Goal: Task Accomplishment & Management: Complete application form

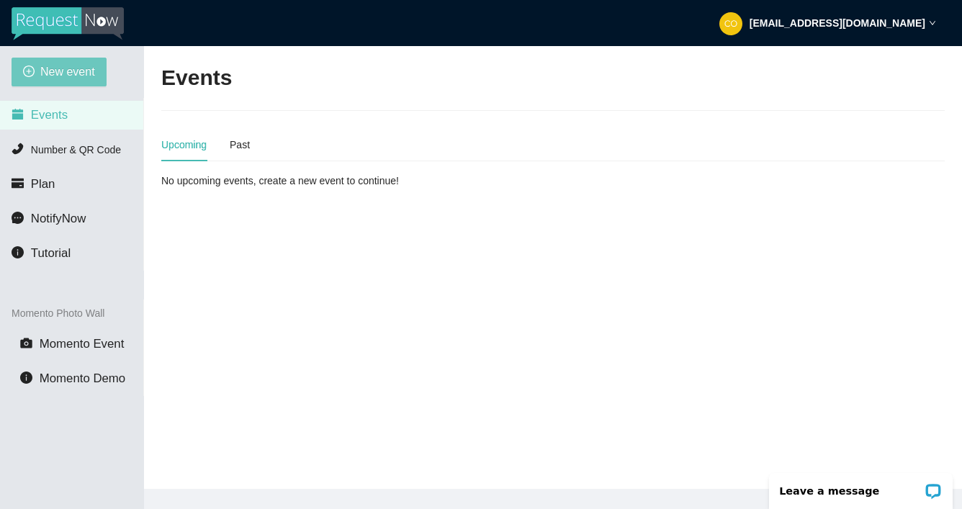
click at [73, 73] on span "New event" at bounding box center [67, 72] width 55 height 18
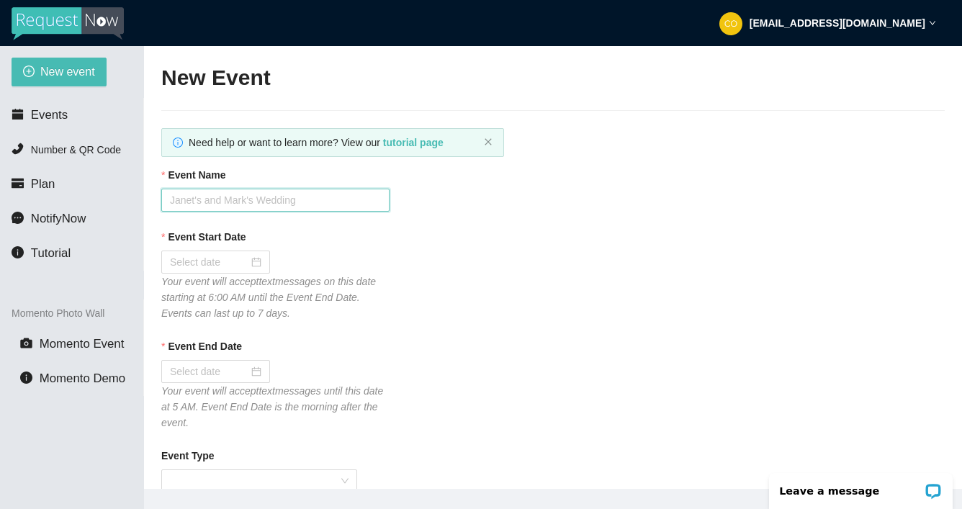
click at [346, 194] on input "Event Name" at bounding box center [275, 200] width 228 height 23
type input "2025 Mustang Nights"
click at [235, 259] on input "Event Start Date" at bounding box center [209, 262] width 78 height 16
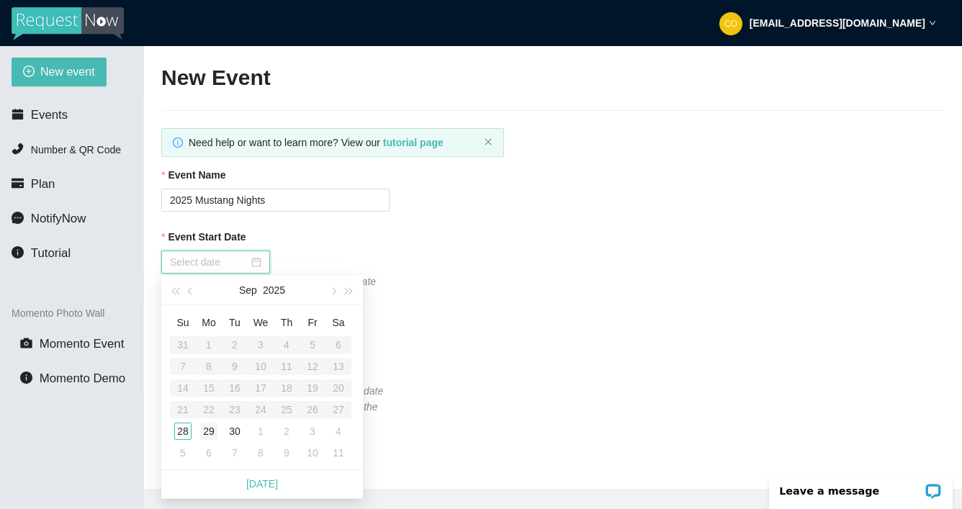
type input "09/29/2025"
click at [209, 428] on div "29" at bounding box center [208, 431] width 17 height 17
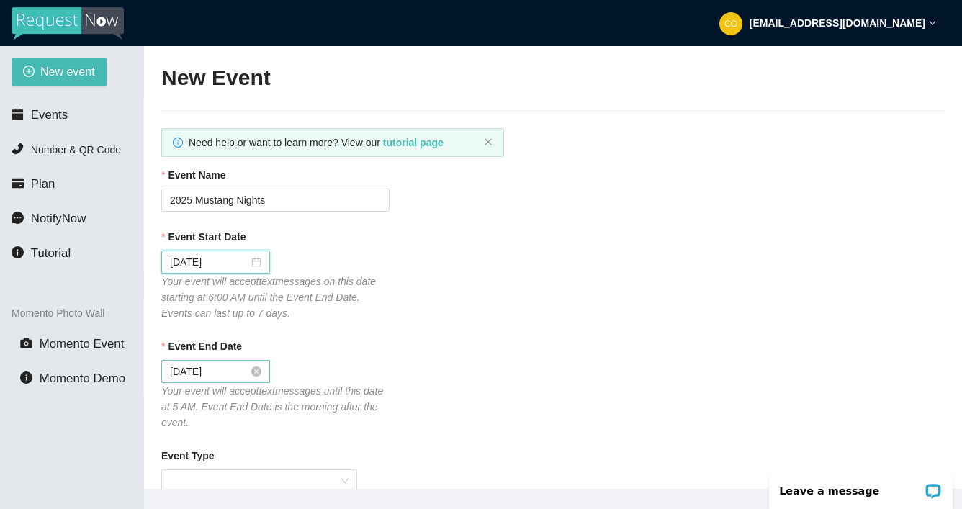
click at [238, 375] on input "09/30/2025" at bounding box center [209, 372] width 78 height 16
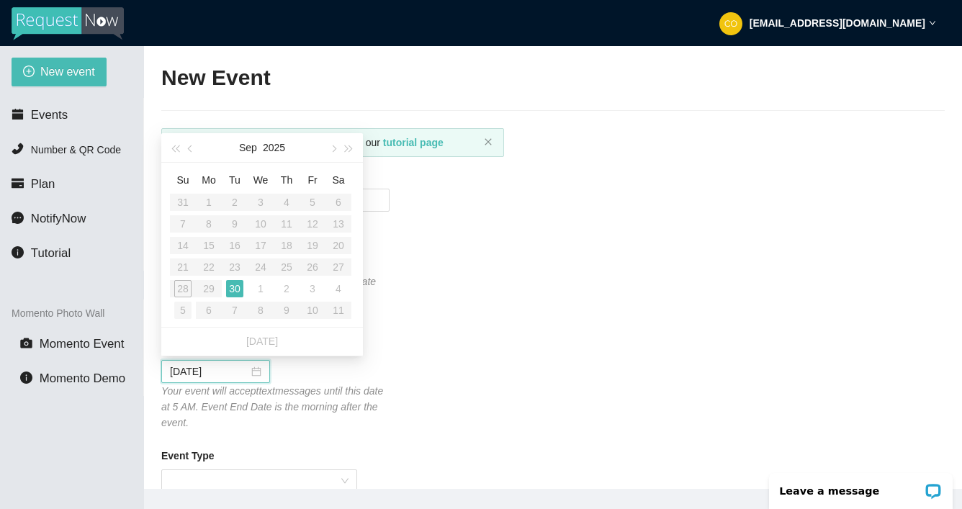
type input "10/05/2025"
click at [183, 308] on div "5" at bounding box center [182, 310] width 17 height 17
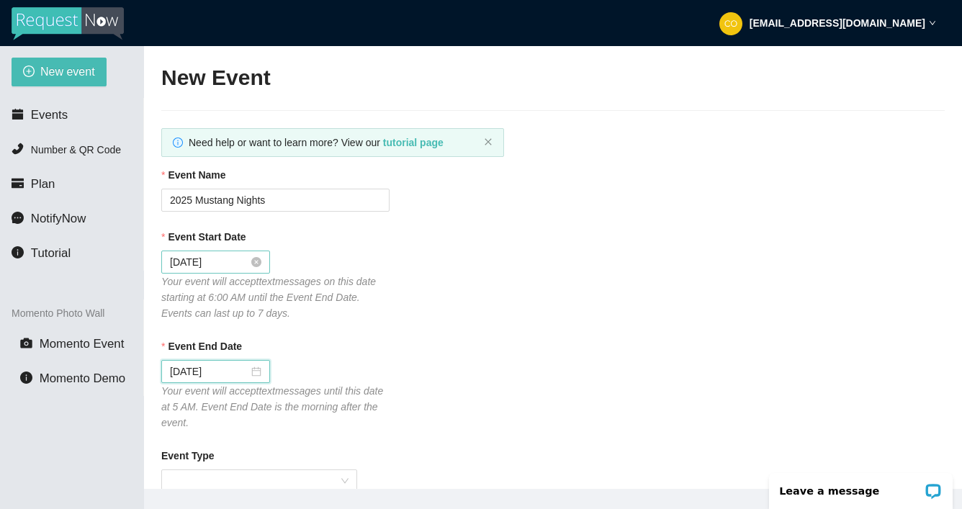
click at [229, 259] on input "09/29/2025" at bounding box center [209, 262] width 78 height 16
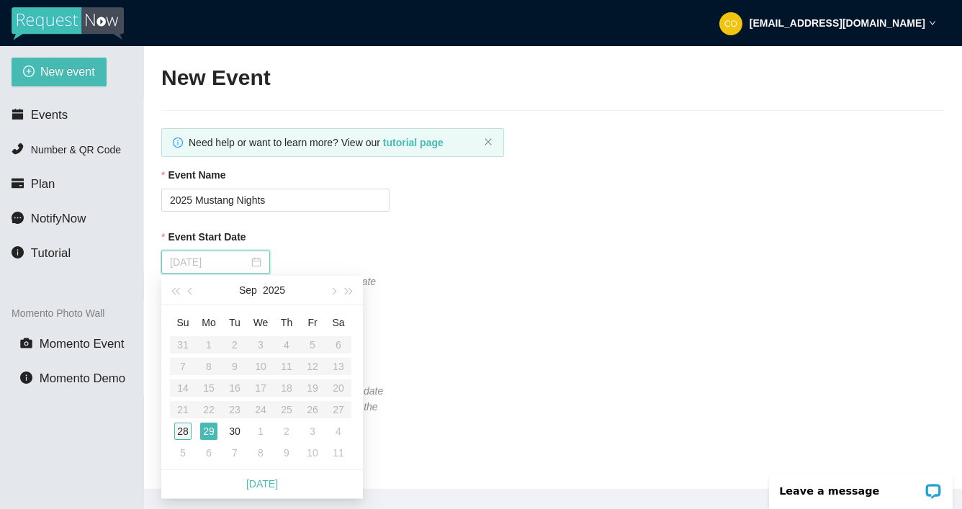
type input "09/28/2025"
click at [186, 429] on div "28" at bounding box center [182, 431] width 17 height 17
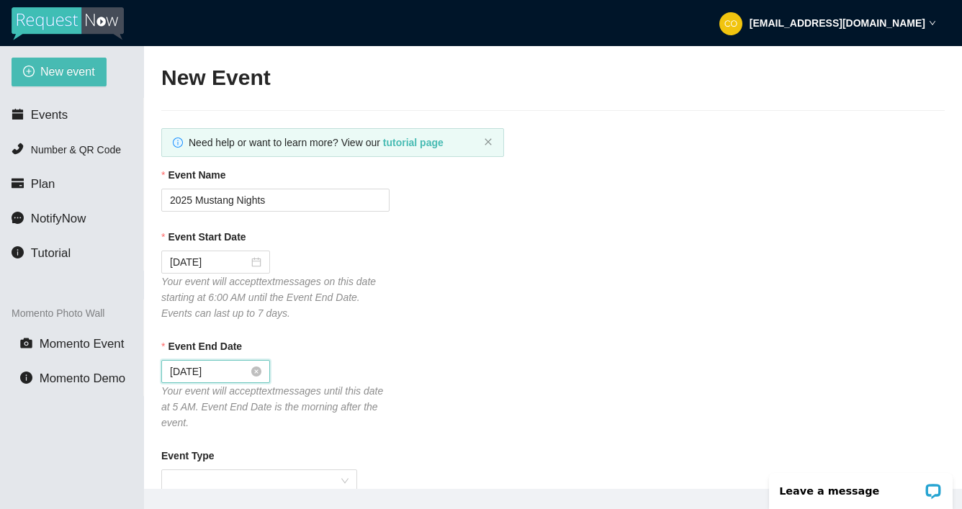
click at [236, 372] on input "09/29/2025" at bounding box center [209, 372] width 78 height 16
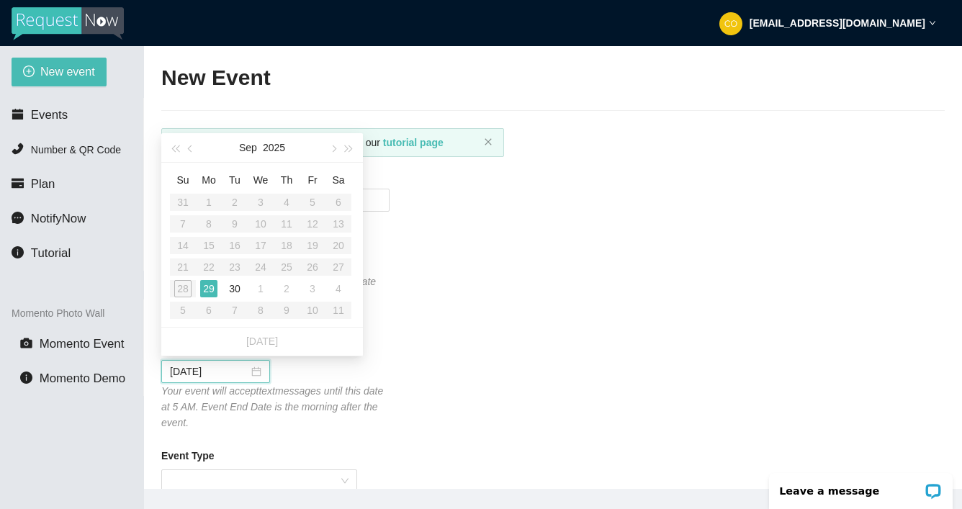
click at [184, 312] on table "Su Mo Tu We Th Fr Sa 31 1 2 3 4 5 6 7 8 9 10 11 12 13 14 15 16 17 18 19 20 21 2…" at bounding box center [260, 244] width 181 height 153
click at [181, 312] on table "Su Mo Tu We Th Fr Sa 31 1 2 3 4 5 6 7 8 9 10 11 12 13 14 15 16 17 18 19 20 21 2…" at bounding box center [260, 244] width 181 height 153
type input "09/29/2025"
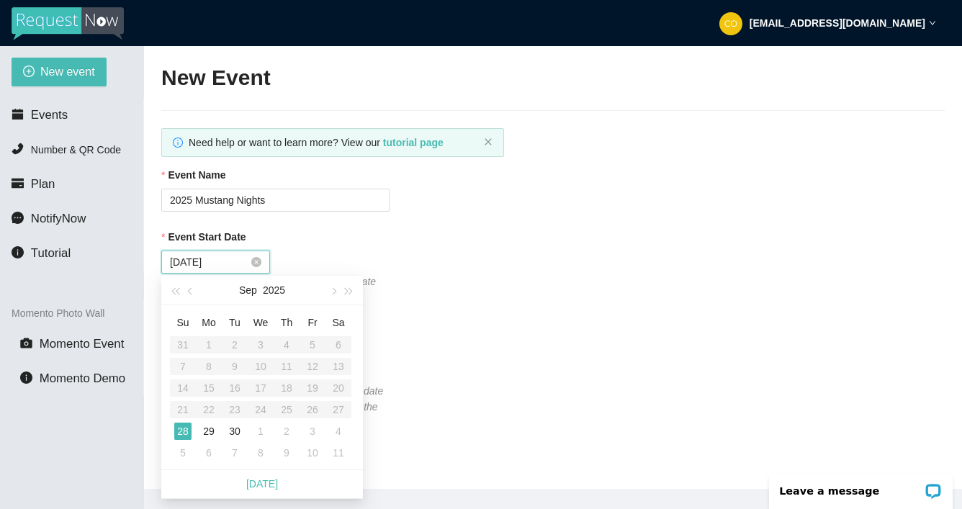
click at [239, 266] on input "09/28/2025" at bounding box center [209, 262] width 78 height 16
type input "09/29/2025"
click at [211, 424] on td "29" at bounding box center [209, 431] width 26 height 22
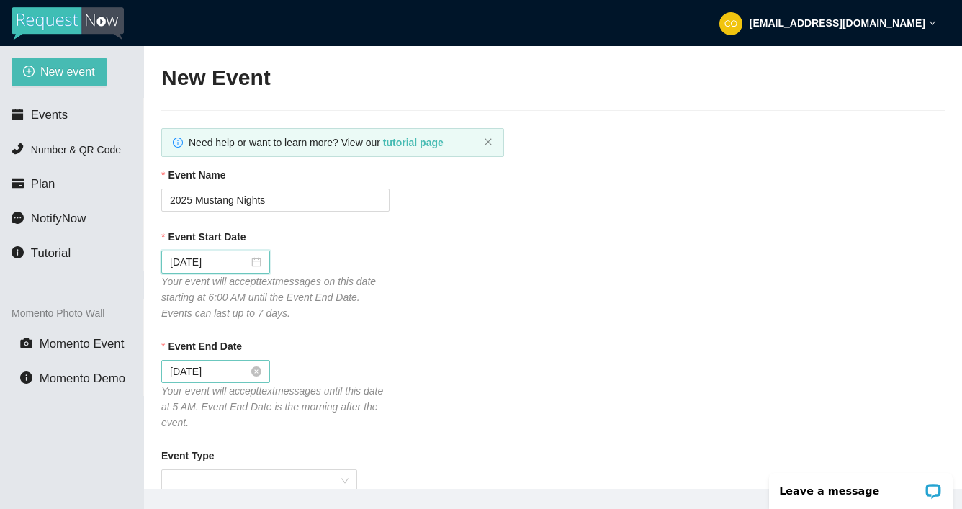
click at [235, 375] on input "09/30/2025" at bounding box center [209, 372] width 78 height 16
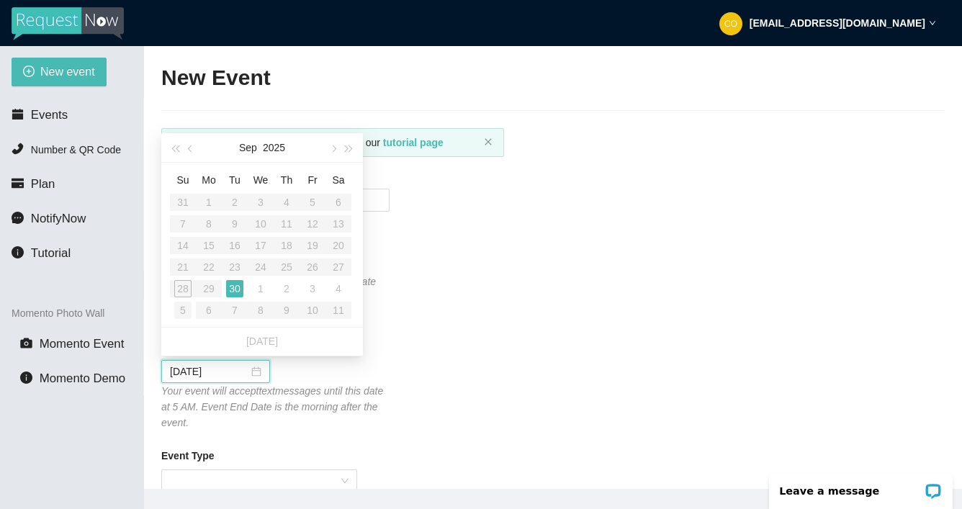
type input "10/05/2025"
click at [174, 307] on div "5" at bounding box center [182, 310] width 17 height 17
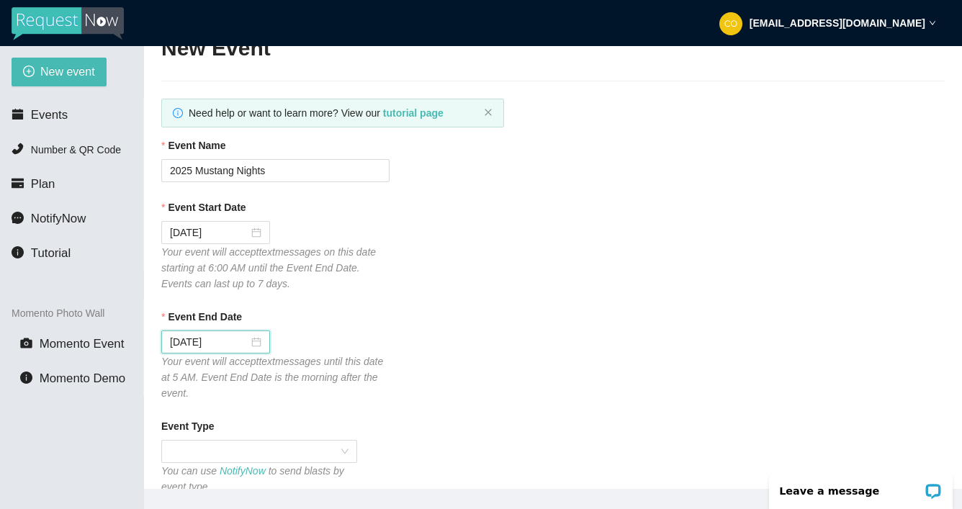
scroll to position [216, 0]
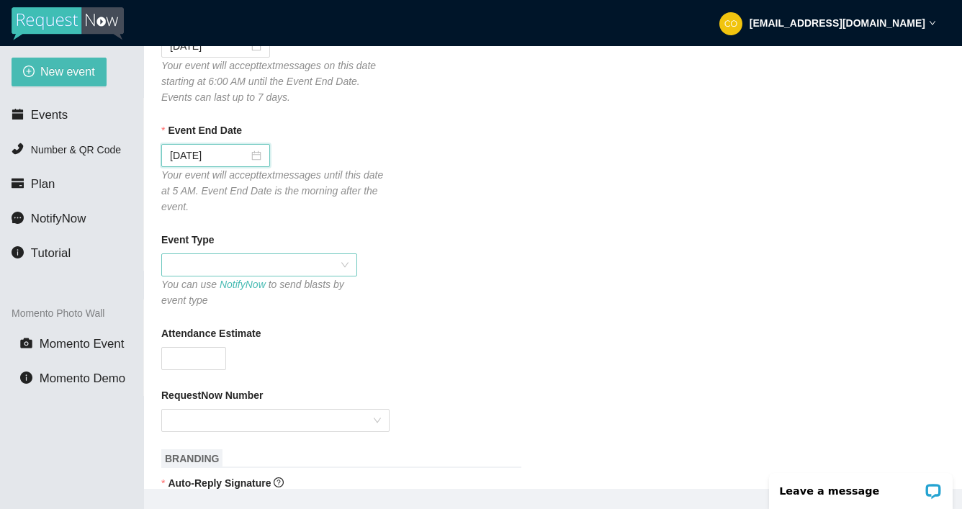
click at [346, 266] on span at bounding box center [259, 265] width 179 height 22
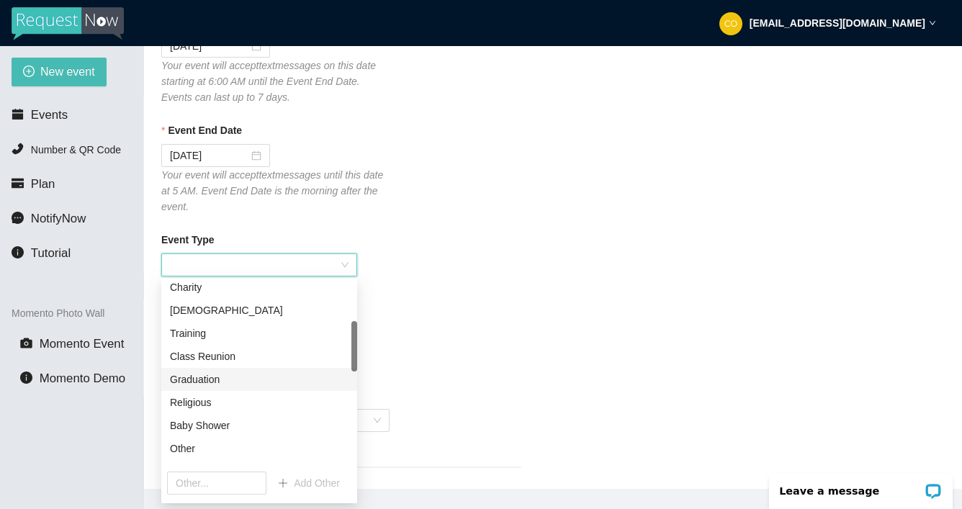
scroll to position [288, 0]
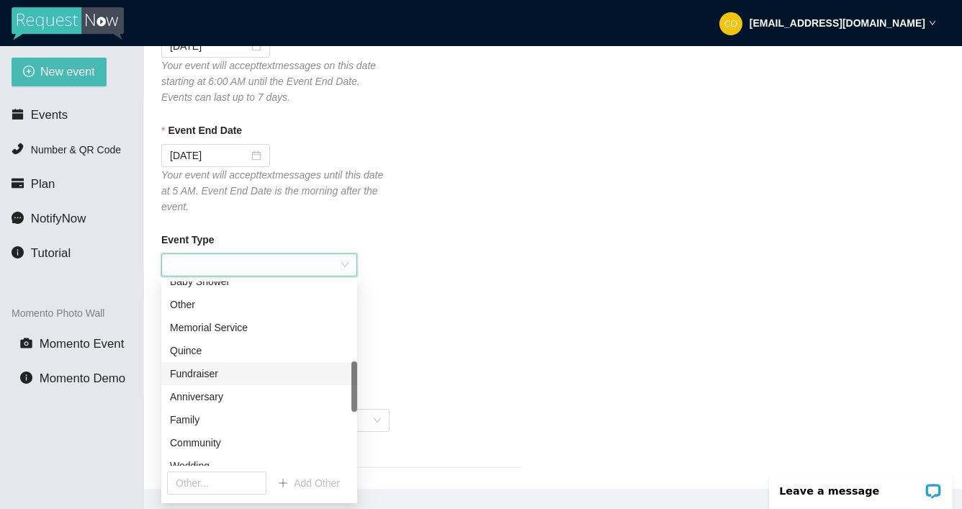
click at [220, 374] on div "Fundraiser" at bounding box center [259, 374] width 179 height 16
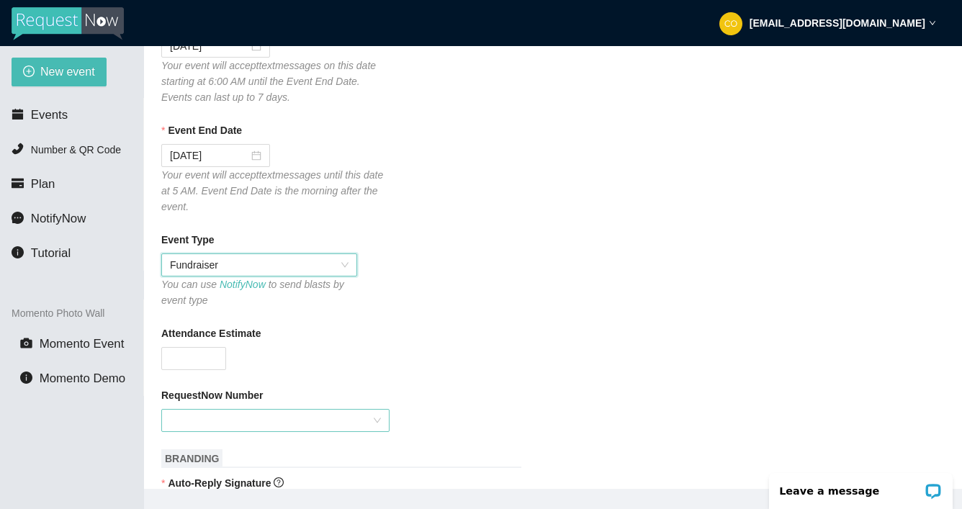
click at [377, 420] on div at bounding box center [275, 420] width 228 height 23
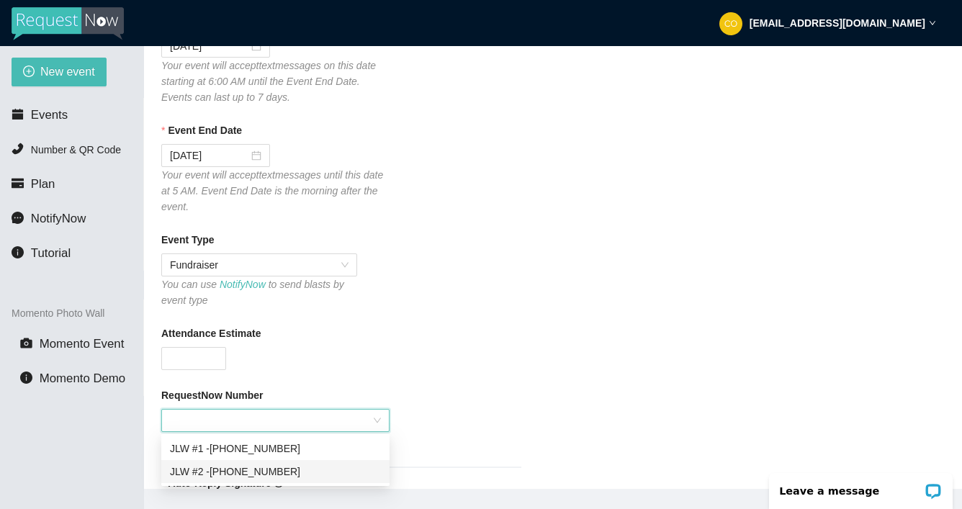
click at [257, 473] on div "JLW #2 - (209) 326-1546" at bounding box center [275, 472] width 211 height 16
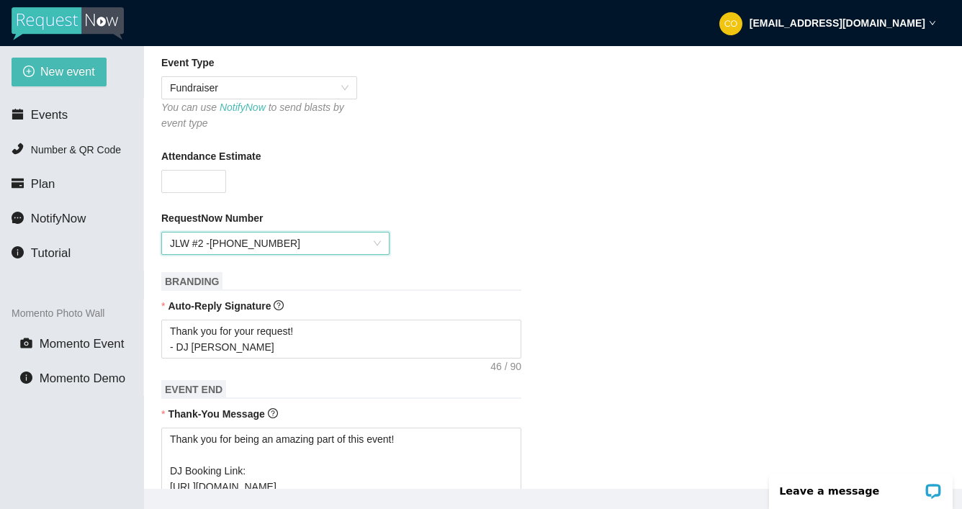
scroll to position [432, 0]
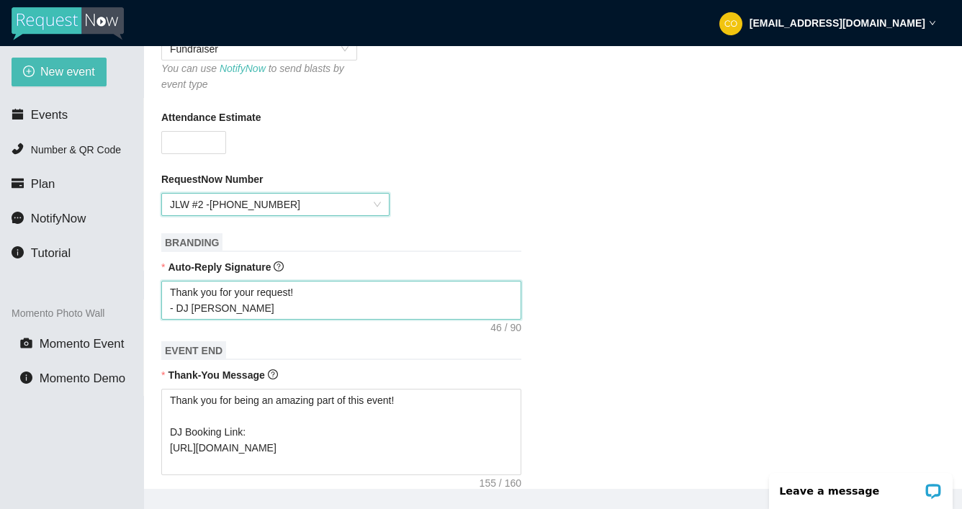
click at [258, 298] on textarea "Thank you for your request! - DJ [PERSON_NAME]" at bounding box center [341, 300] width 360 height 39
type textarea "Thank you for your srequest! - DJ Lamont Walker"
type textarea "Thank you for your sorequest! - DJ Lamont Walker"
type textarea "Thank you for your sonrequest! - DJ Lamont Walker"
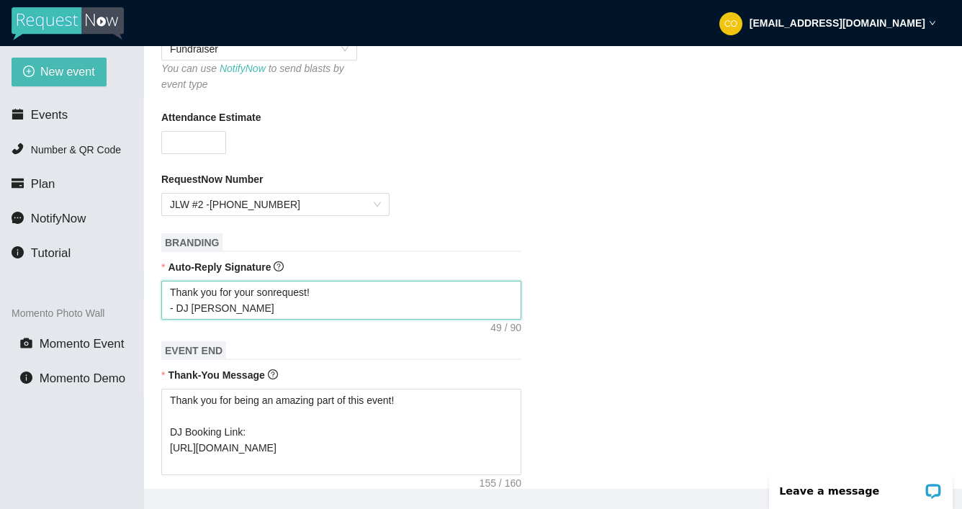
type textarea "Thank you for your songrequest! - DJ Lamont Walker"
type textarea "Thank you for your song request! - DJ Lamont Walker"
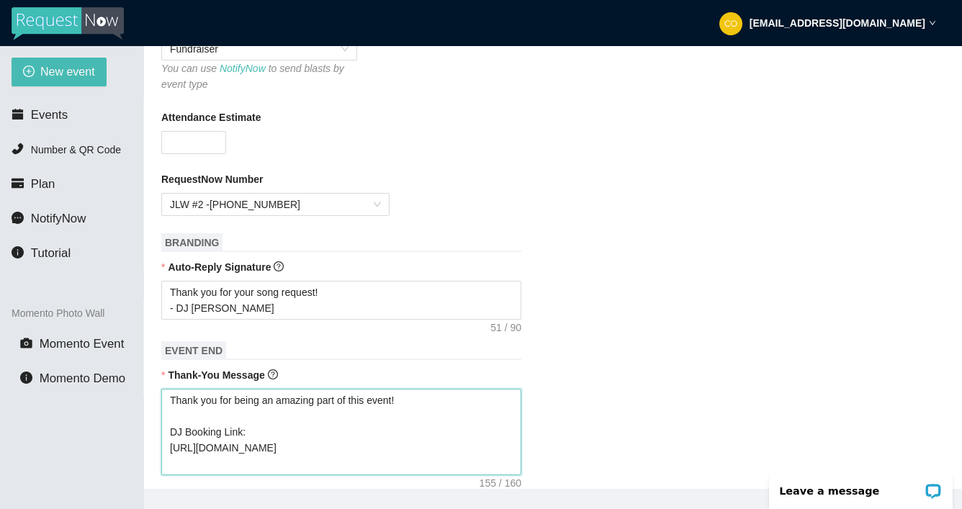
drag, startPoint x: 404, startPoint y: 404, endPoint x: 236, endPoint y: 404, distance: 167.8
click at [236, 404] on textarea "Thank you for being an amazing part of this event! DJ Booking Link: [URL][DOMAI…" at bounding box center [341, 432] width 360 height 86
type textarea "Thank you for s DJ Booking Link: https://www.honeybook.com/widget/jlw_social_en…"
type textarea "Thank you for su DJ Booking Link: https://www.honeybook.com/widget/jlw_social_e…"
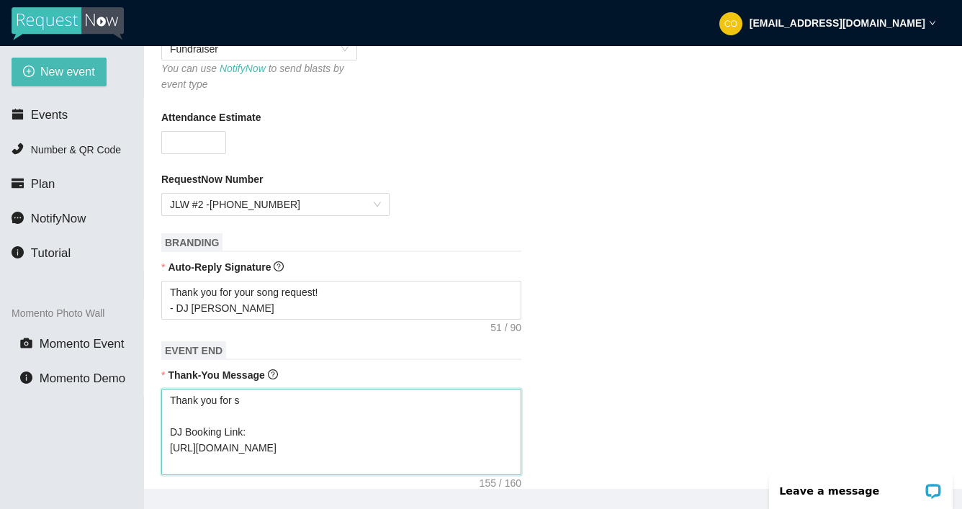
type textarea "Thank you for su DJ Booking Link: https://www.honeybook.com/widget/jlw_social_e…"
type textarea "Thank you for sup DJ Booking Link: https://www.honeybook.com/widget/jlw_social_…"
type textarea "Thank you for supp DJ Booking Link: https://www.honeybook.com/widget/jlw_social…"
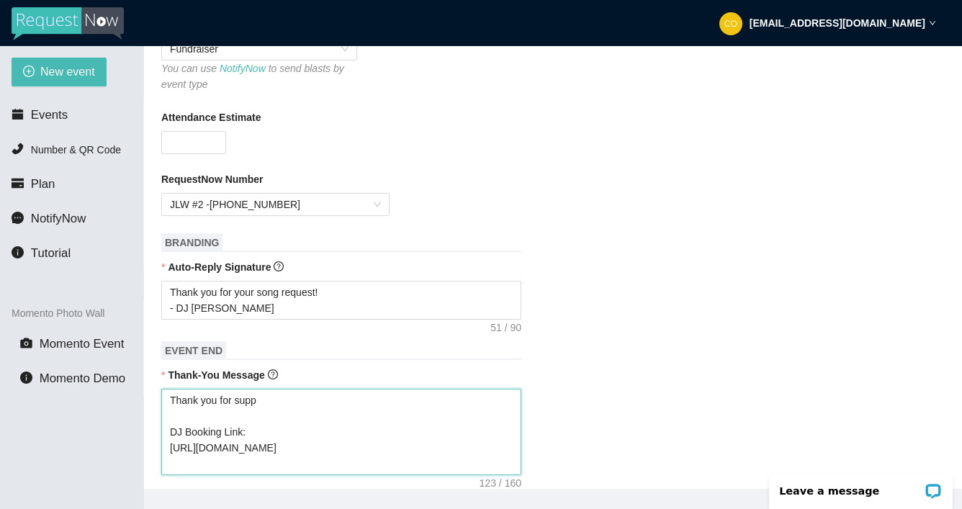
type textarea "Thank you for suppo DJ Booking Link: https://www.honeybook.com/widget/jlw_socia…"
type textarea "Thank you for suppor DJ Booking Link: https://www.honeybook.com/widget/jlw_soci…"
type textarea "Thank you for support DJ Booking Link: https://www.honeybook.com/widget/jlw_soc…"
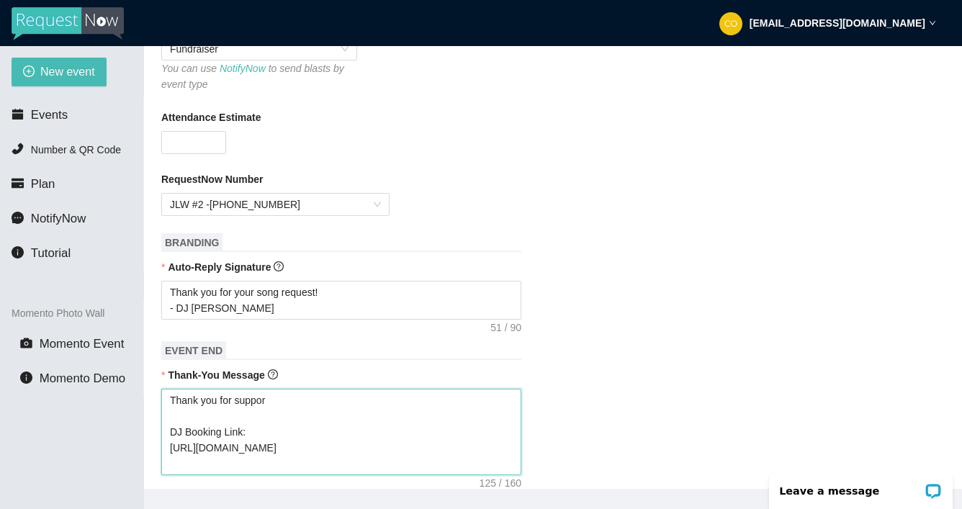
type textarea "Thank you for support DJ Booking Link: https://www.honeybook.com/widget/jlw_soc…"
type textarea "Thank you for supporti DJ Booking Link: https://www.honeybook.com/widget/jlw_so…"
type textarea "Thank you for supportin DJ Booking Link: https://www.honeybook.com/widget/jlw_s…"
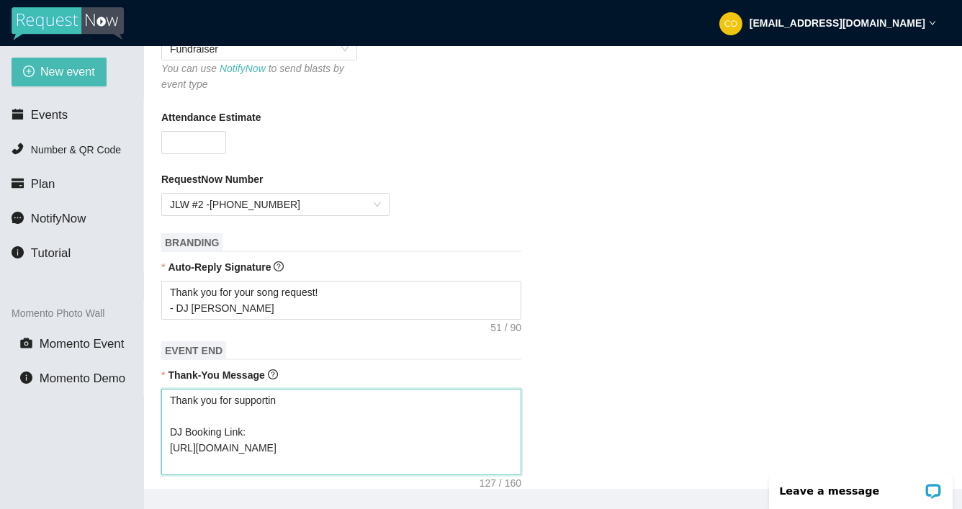
type textarea "Thank you for supporting DJ Booking Link: https://www.honeybook.com/widget/jlw_…"
type textarea "Thank you for supporting M DJ Booking Link: https://www.honeybook.com/widget/jl…"
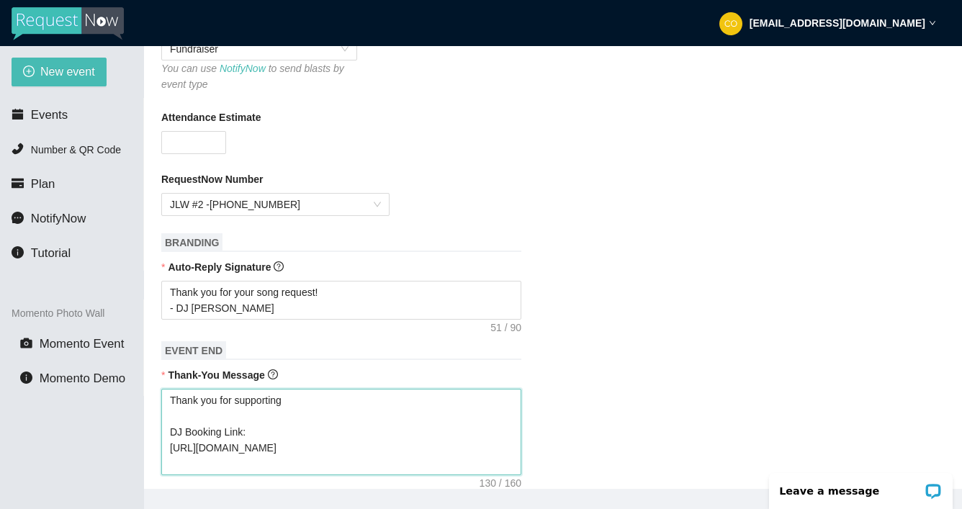
type textarea "Thank you for supporting M DJ Booking Link: https://www.honeybook.com/widget/jl…"
type textarea "Thank you for supporting Mc DJ Booking Link: https://www.honeybook.com/widget/j…"
type textarea "Thank you for supporting McS DJ Booking Link: https://www.honeybook.com/widget/…"
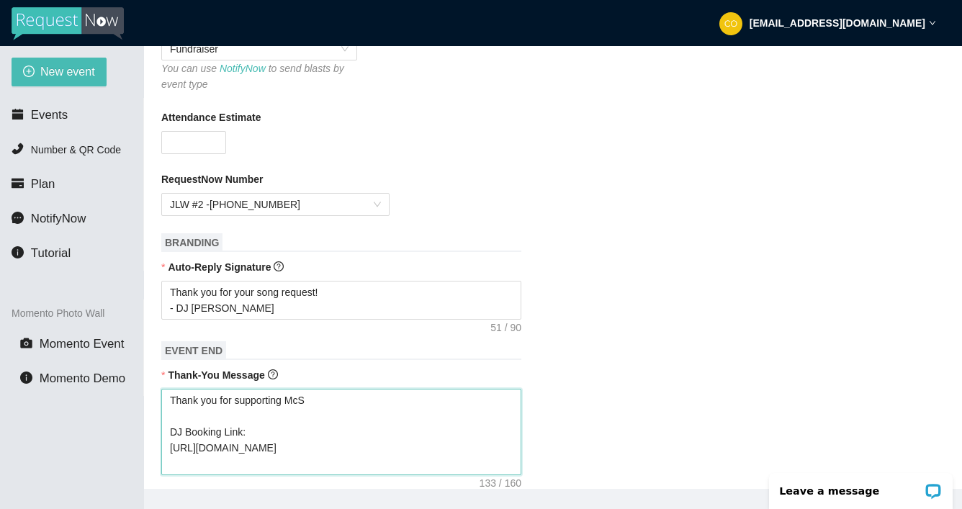
type textarea "Thank you for supporting McSw DJ Booking Link: https://www.honeybook.com/widget…"
type textarea "Thank you for supporting McSwa DJ Booking Link: https://www.honeybook.com/widge…"
type textarea "Thank you for supporting McSwai DJ Booking Link: https://www.honeybook.com/widg…"
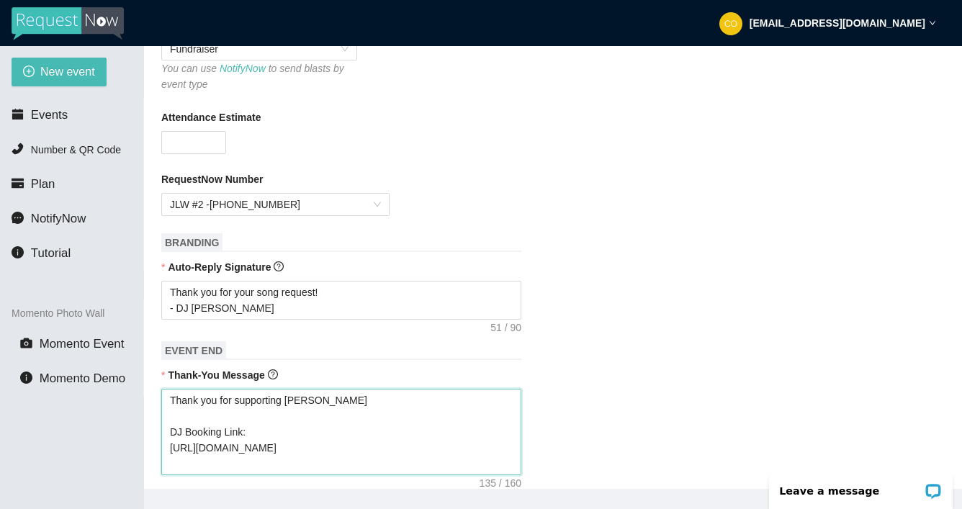
type textarea "Thank you for supporting McSwai DJ Booking Link: https://www.honeybook.com/widg…"
type textarea "Thank you for supporting McSwain DJ Booking Link: https://www.honeybook.com/wid…"
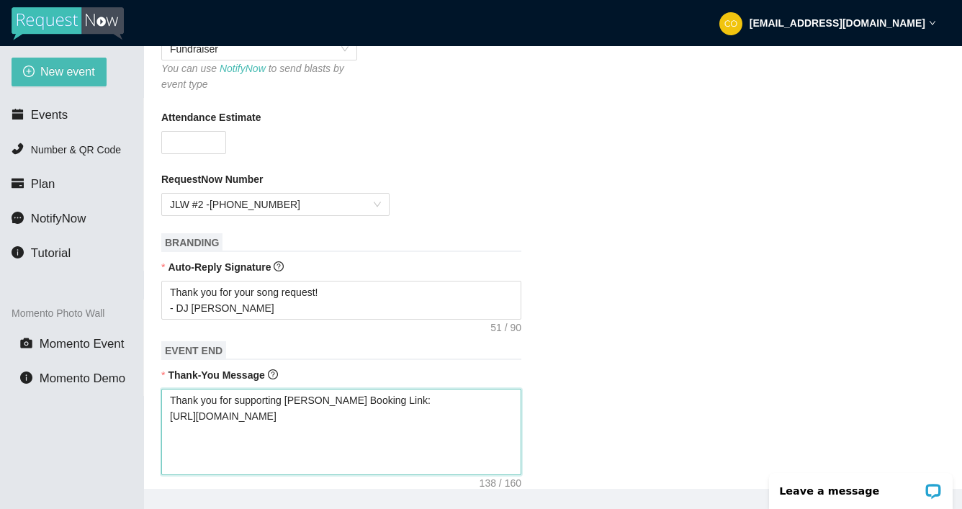
type textarea "Thank you for supporting McSwain S DJ Booking Link: https://www.honeybook.com/w…"
type textarea "Thank you for supporting McSwain Sc DJ Booking Link: https://www.honeybook.com/…"
type textarea "Thank you for supporting McSwain Sch DJ Booking Link: https://www.honeybook.com…"
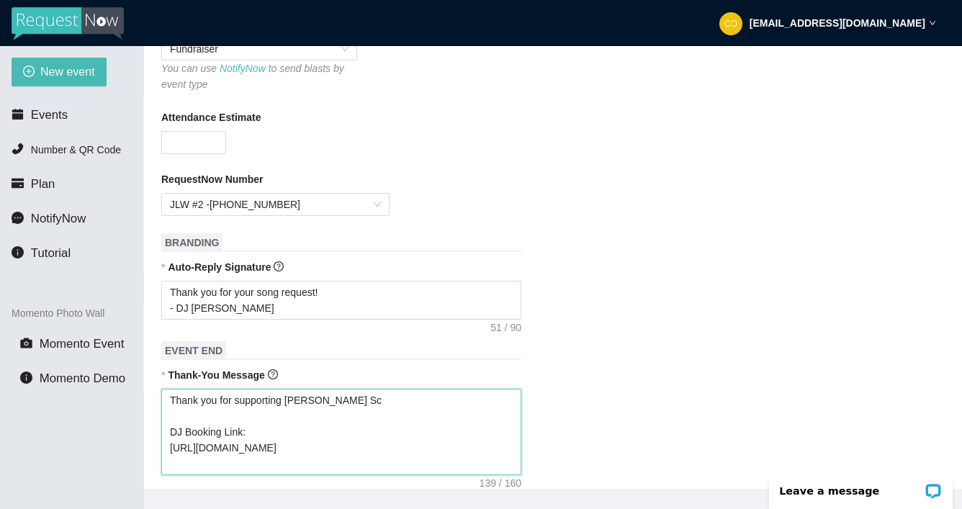
type textarea "Thank you for supporting McSwain Sch DJ Booking Link: https://www.honeybook.com…"
type textarea "Thank you for supporting McSwain Scho DJ Booking Link: https://www.honeybook.co…"
type textarea "Thank you for supporting McSwain Schoo DJ Booking Link: https://www.honeybook.c…"
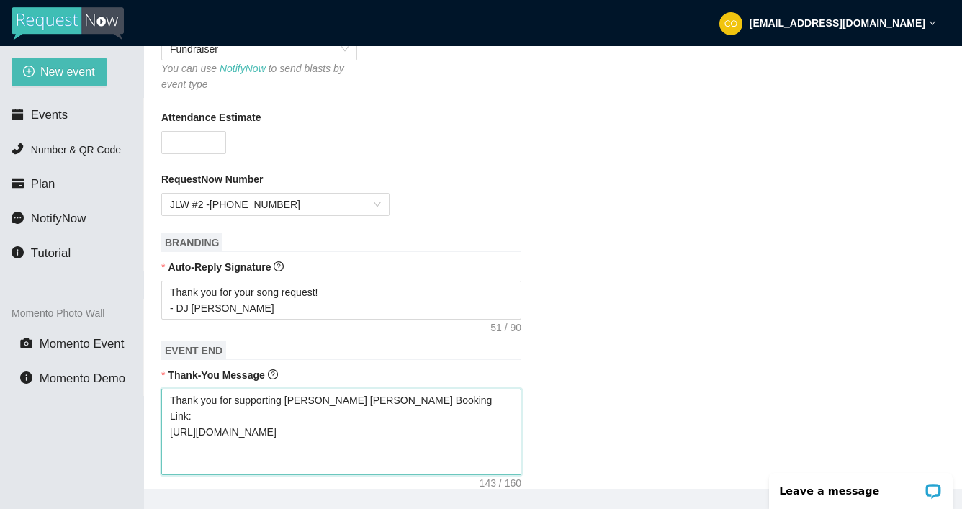
type textarea "Thank you for supporting McSwain School DJ Booking Link: https://www.honeybook.…"
type textarea "Thank you for supporting McSwain Schools DJ Booking Link: https://www.honeybook…"
type textarea "Thank you for supporting McSwain Schools! DJ Booking Link: https://www.honeyboo…"
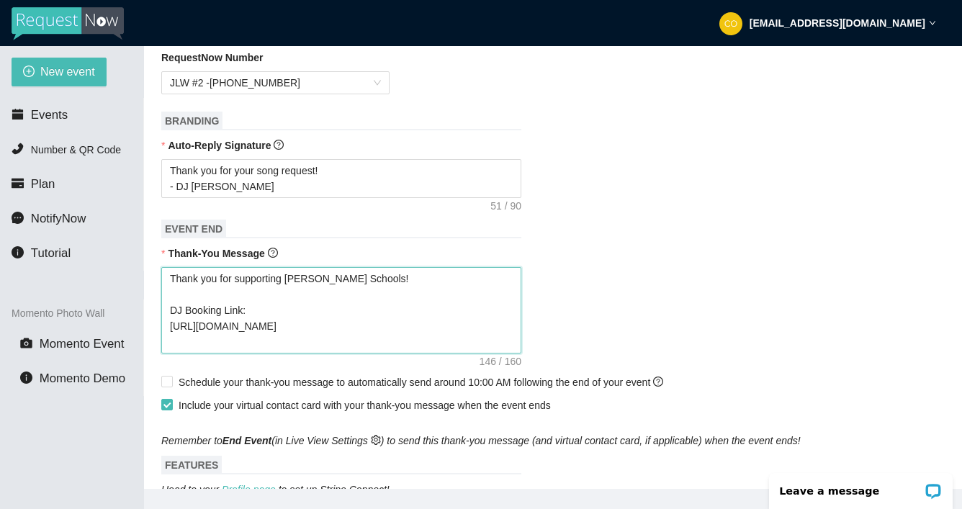
scroll to position [576, 0]
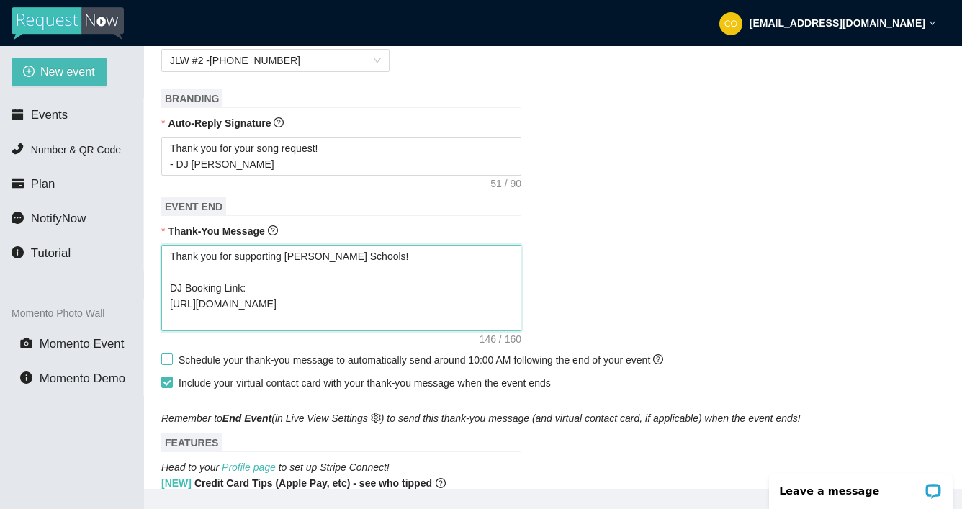
type textarea "Thank you for supporting McSwain Schools! DJ Booking Link: https://www.honeyboo…"
click at [167, 360] on input "Schedule your thank-you message to automatically send around 10:00 AM following…" at bounding box center [166, 359] width 10 height 10
checkbox input "true"
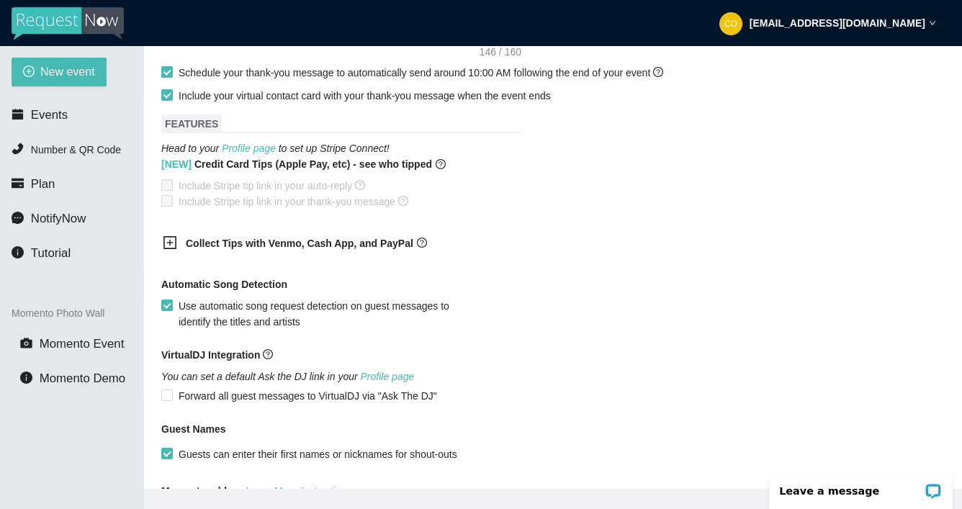
scroll to position [864, 0]
click at [263, 149] on link "Profile page" at bounding box center [249, 148] width 54 height 12
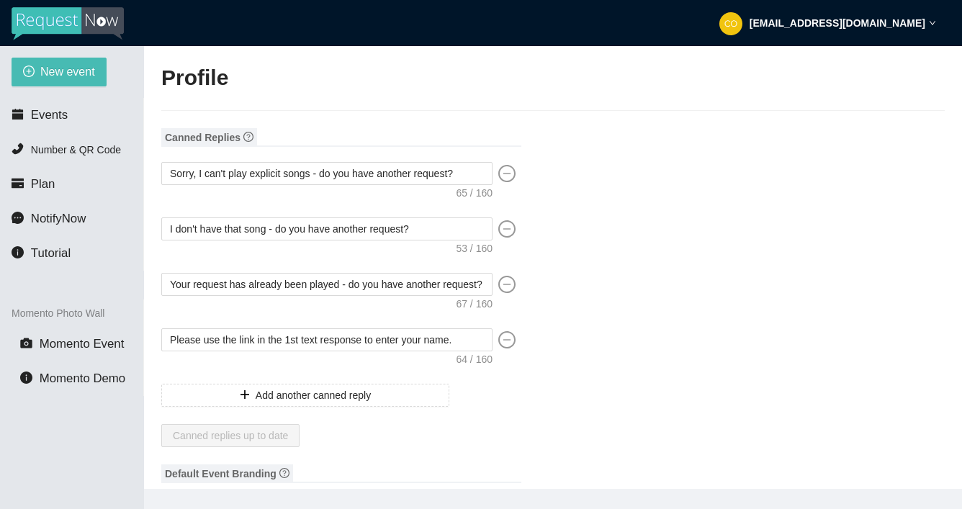
type input "[PERSON_NAME]"
type input "JLW Social Enterprises"
type input "DJ"
type input "[PHONE_NUMBER]"
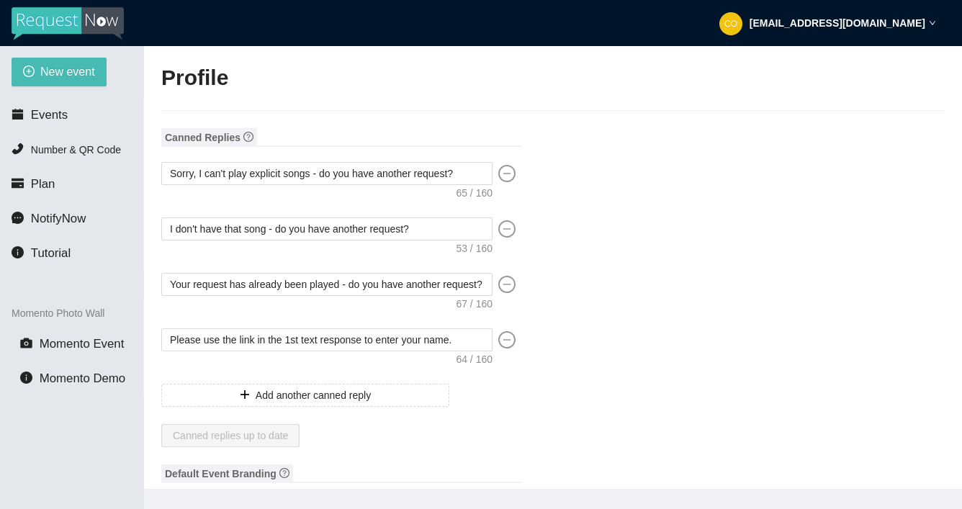
type input "[EMAIL_ADDRESS][DOMAIN_NAME]"
type input "[URL][DOMAIN_NAME]"
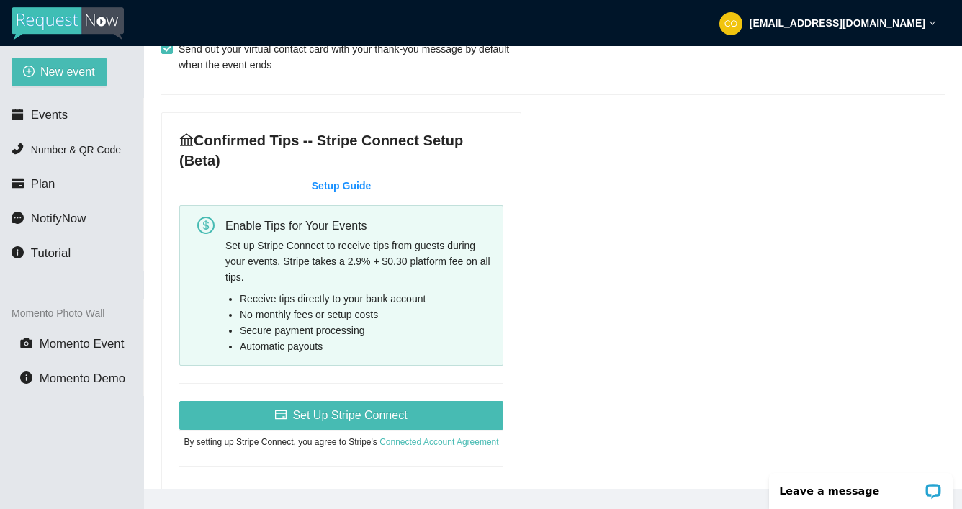
scroll to position [864, 0]
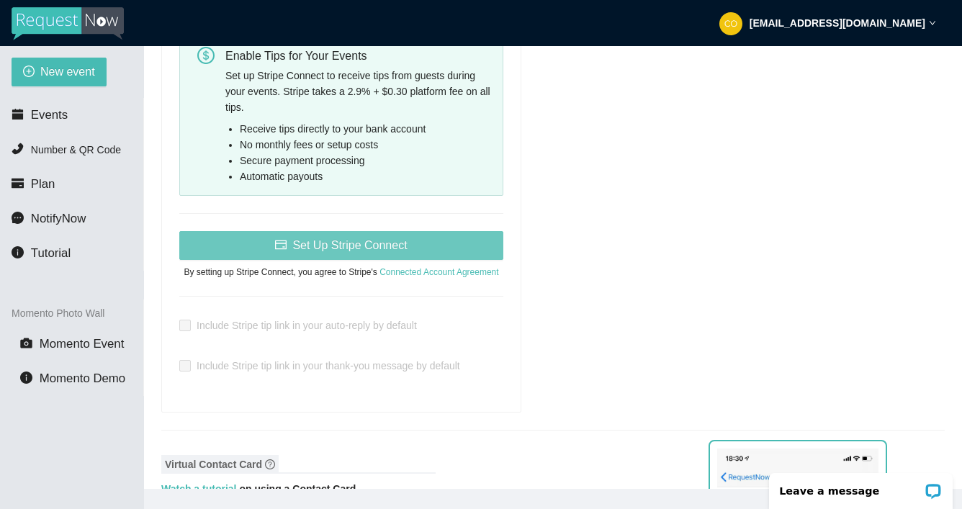
click at [365, 236] on span "Set Up Stripe Connect" at bounding box center [349, 245] width 114 height 18
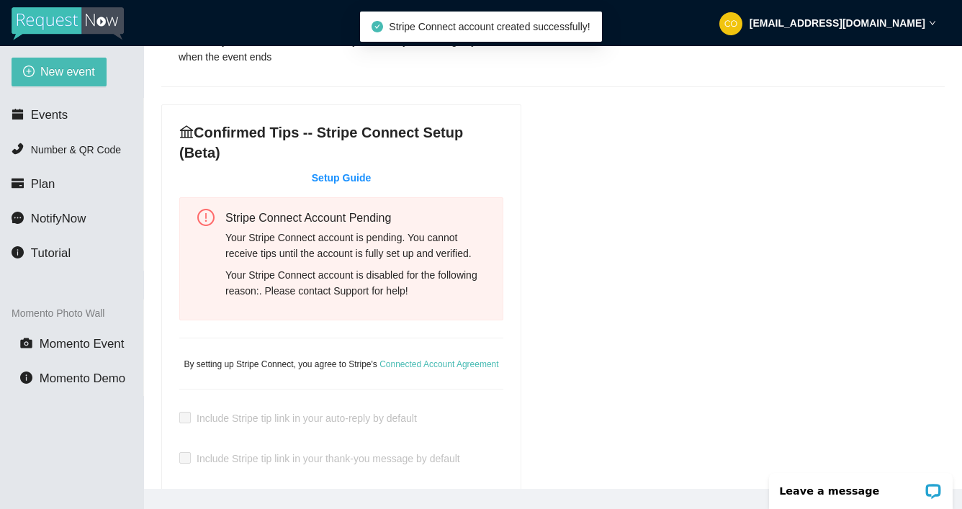
scroll to position [648, 0]
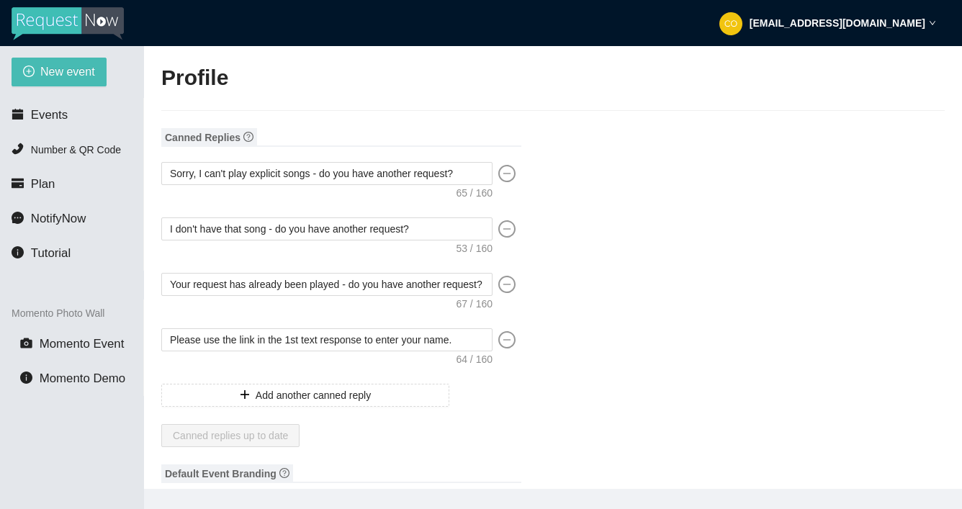
type textarea "[URL][DOMAIN_NAME]"
type input "[PERSON_NAME]"
type input "JLW Social Enterprises"
type input "DJ"
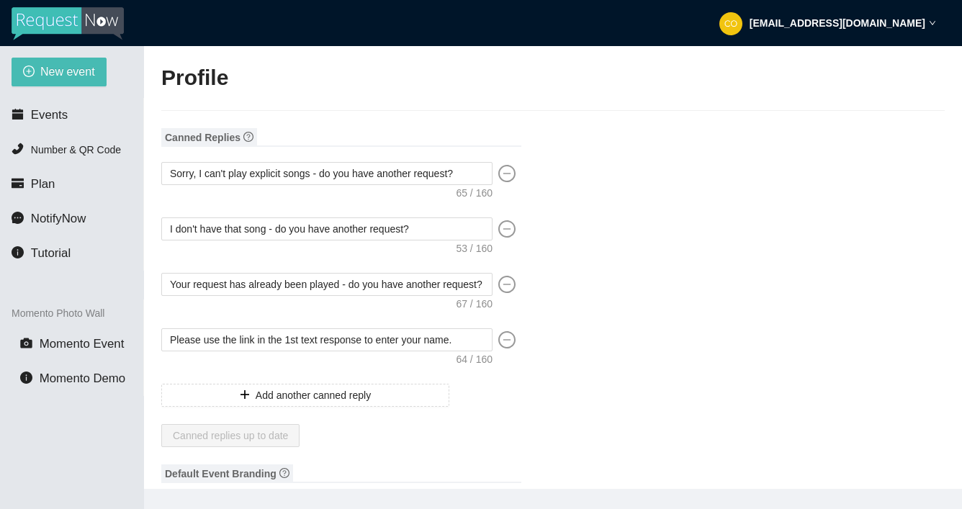
type input "[PHONE_NUMBER]"
type input "[EMAIL_ADDRESS][DOMAIN_NAME]"
type input "[URL][DOMAIN_NAME]"
